Goal: Communication & Community: Connect with others

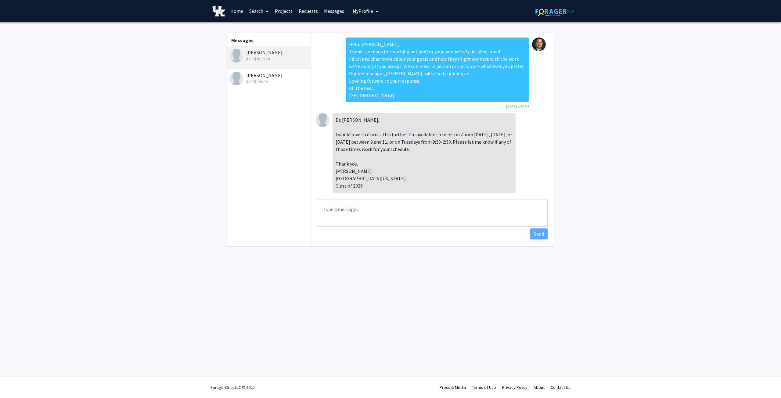
scroll to position [30, 0]
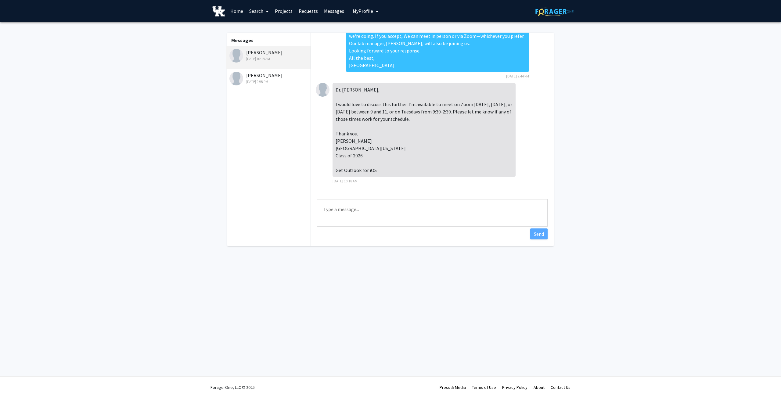
drag, startPoint x: 336, startPoint y: 89, endPoint x: 396, endPoint y: 172, distance: 101.4
click at [396, 172] on div "Dr. [PERSON_NAME], I would love to discuss this further. I'm available to meet …" at bounding box center [424, 130] width 183 height 94
copy div "Dr. El-[PERSON_NAME], I would love to discuss this further. I'm available to me…"
click at [294, 120] on div "Messages [PERSON_NAME] [DATE] 10:18 AM [PERSON_NAME] [DATE] 2:58 PM" at bounding box center [268, 140] width 84 height 214
drag, startPoint x: 336, startPoint y: 90, endPoint x: 376, endPoint y: 172, distance: 91.5
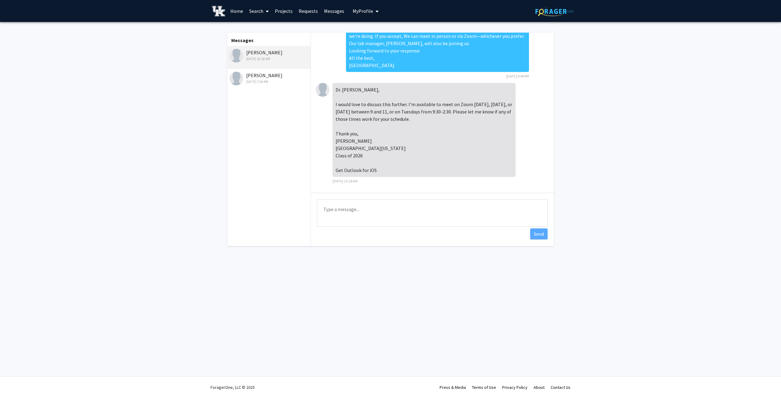
click at [374, 174] on div "Dr. [PERSON_NAME], I would love to discuss this further. I'm available to meet …" at bounding box center [424, 130] width 183 height 94
click at [370, 139] on div "Dr. [PERSON_NAME], I would love to discuss this further. I'm available to meet …" at bounding box center [424, 130] width 183 height 94
click at [358, 112] on div "Dr. [PERSON_NAME], I would love to discuss this further. I'm available to meet …" at bounding box center [424, 130] width 183 height 94
click at [368, 112] on div "Dr. [PERSON_NAME], I would love to discuss this further. I'm available to meet …" at bounding box center [424, 130] width 183 height 94
drag, startPoint x: 400, startPoint y: 111, endPoint x: 418, endPoint y: 111, distance: 17.7
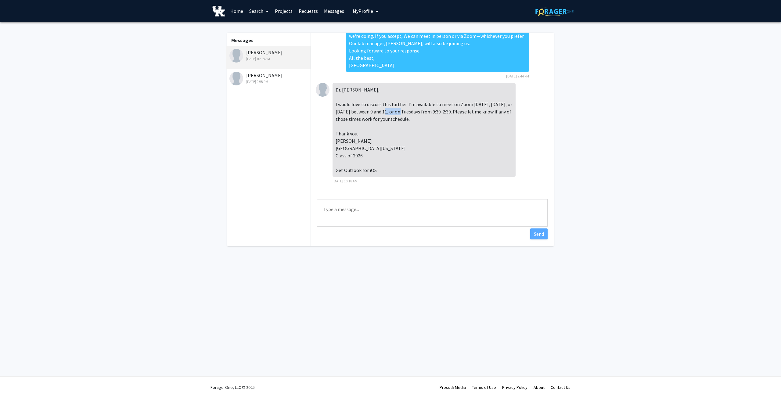
click at [418, 111] on div "Dr. [PERSON_NAME], I would love to discuss this further. I'm available to meet …" at bounding box center [424, 130] width 183 height 94
drag, startPoint x: 441, startPoint y: 112, endPoint x: 465, endPoint y: 112, distance: 24.1
click at [465, 112] on div "Dr. [PERSON_NAME], I would love to discuss this further. I'm available to meet …" at bounding box center [424, 130] width 183 height 94
drag, startPoint x: 377, startPoint y: 169, endPoint x: 336, endPoint y: 88, distance: 91.0
click at [336, 88] on div "Dr. [PERSON_NAME], I would love to discuss this further. I'm available to meet …" at bounding box center [424, 130] width 183 height 94
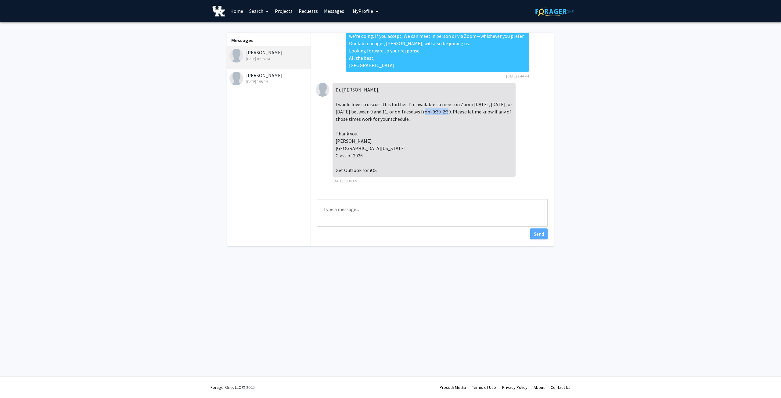
copy div "Dr. El-[PERSON_NAME], I would love to discuss this further. I'm available to me…"
